Goal: Book appointment/travel/reservation

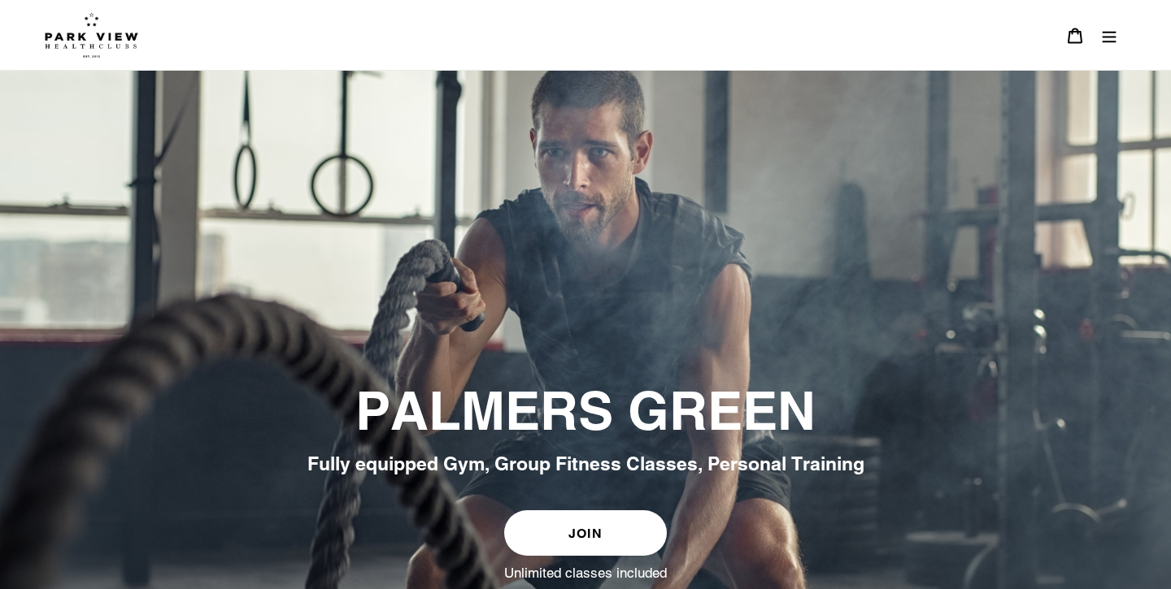
click at [1107, 42] on icon "Menu" at bounding box center [1109, 36] width 14 height 11
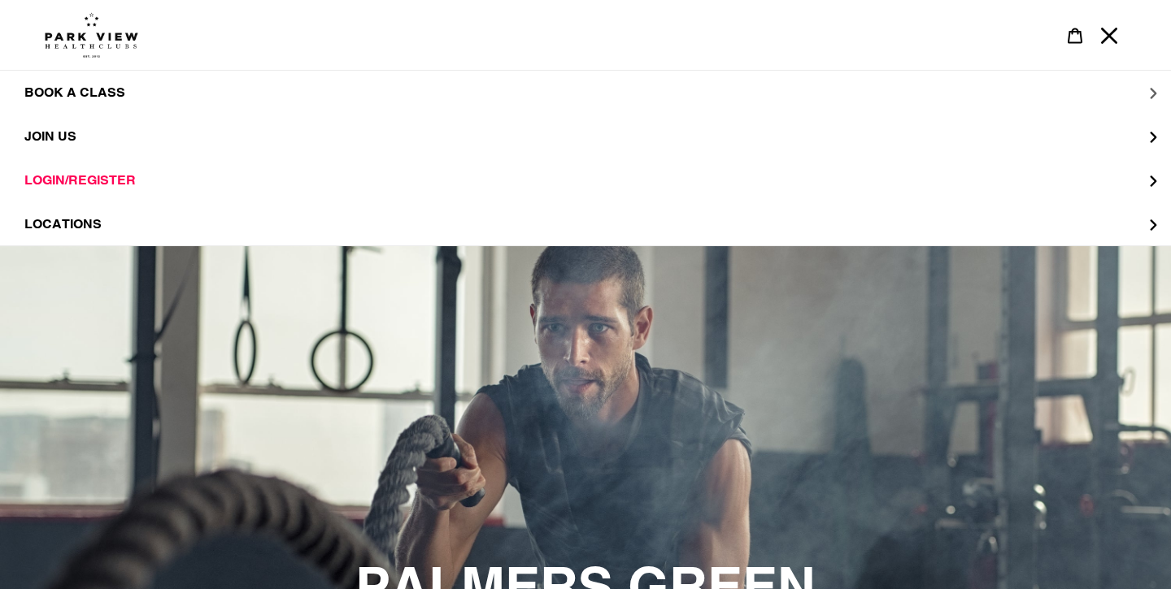
click at [92, 82] on button "BOOK A CLASS" at bounding box center [585, 93] width 1171 height 44
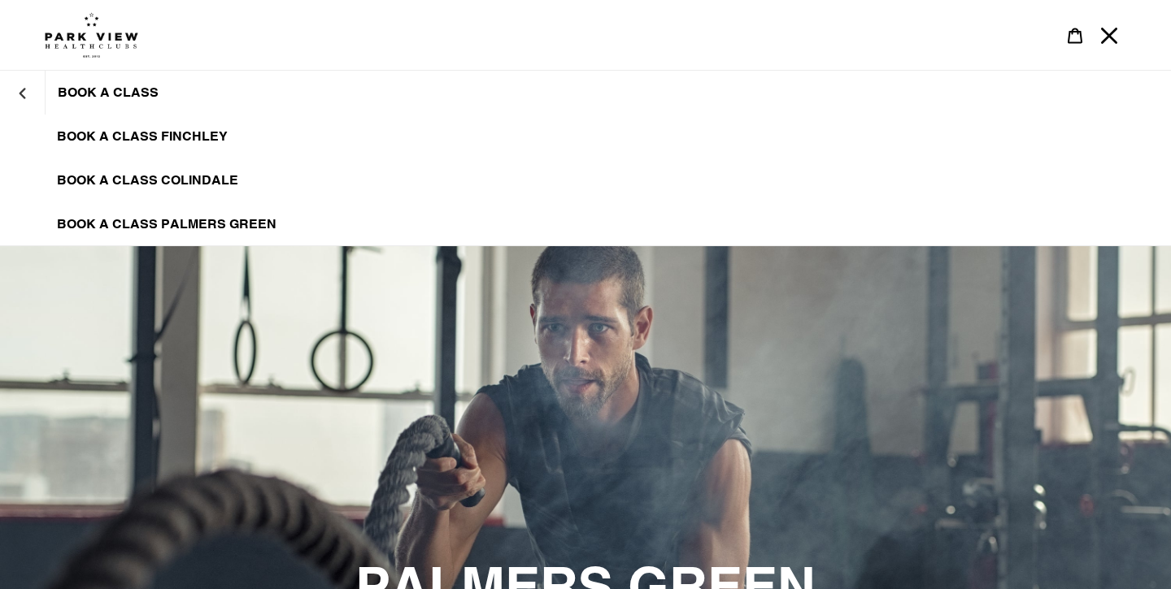
click at [135, 215] on link "BOOK A CLASS PALMERS GREEN" at bounding box center [585, 224] width 1171 height 44
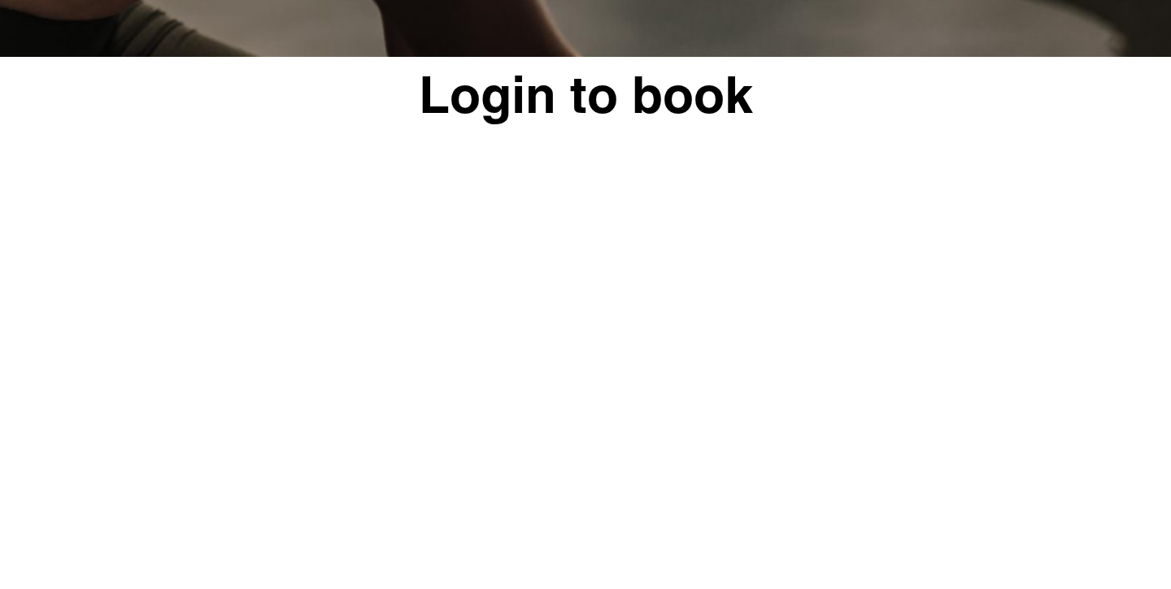
scroll to position [649, 0]
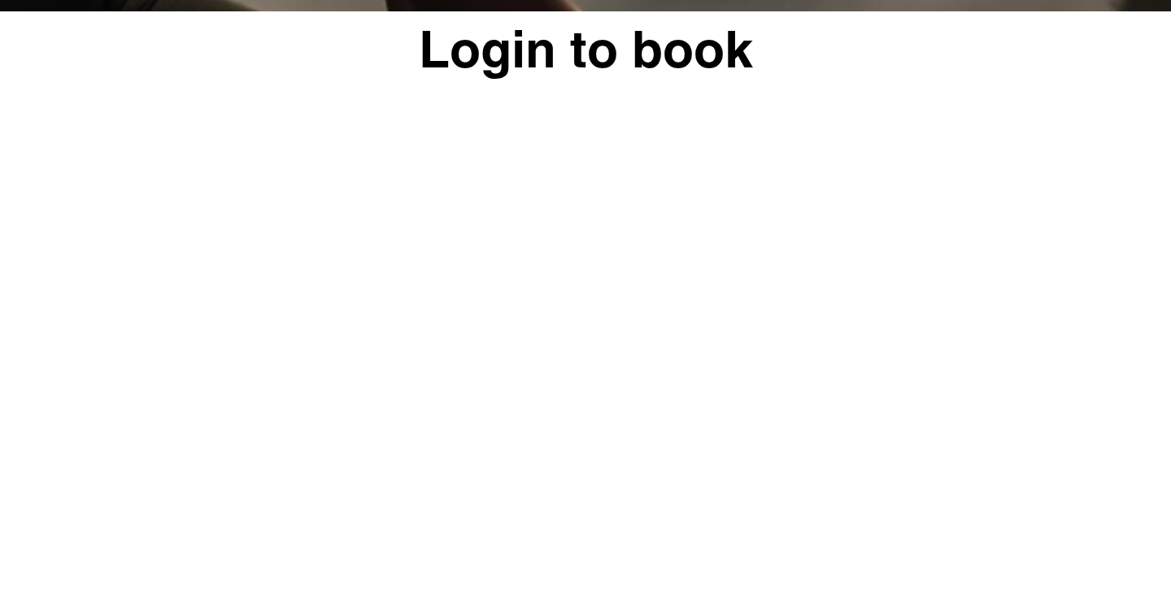
click at [1050, 408] on div "Login to book powered by Glofox" at bounding box center [586, 587] width 976 height 1153
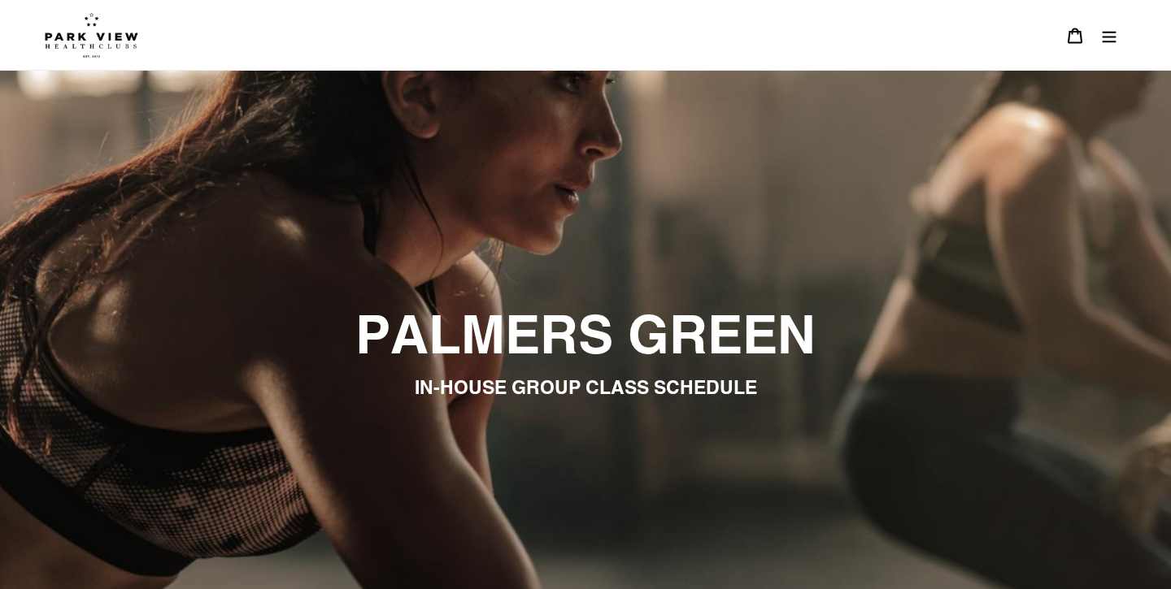
scroll to position [0, 0]
click at [101, 43] on img at bounding box center [91, 35] width 93 height 46
